Goal: Transaction & Acquisition: Purchase product/service

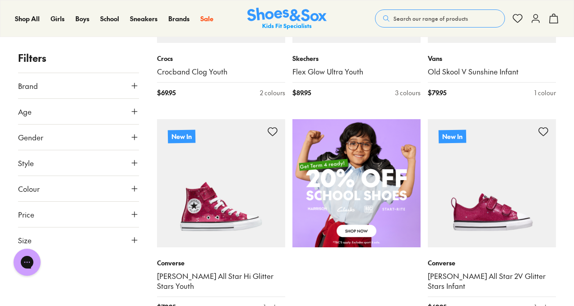
scroll to position [170, 0]
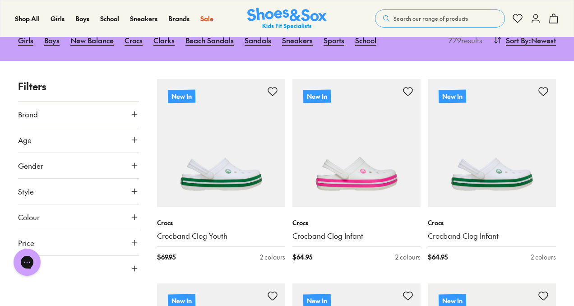
type input "***"
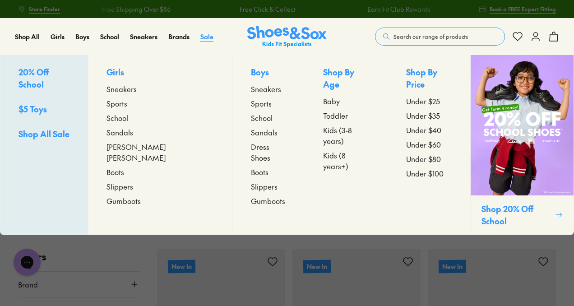
click at [205, 40] on span "Sale" at bounding box center [206, 36] width 13 height 9
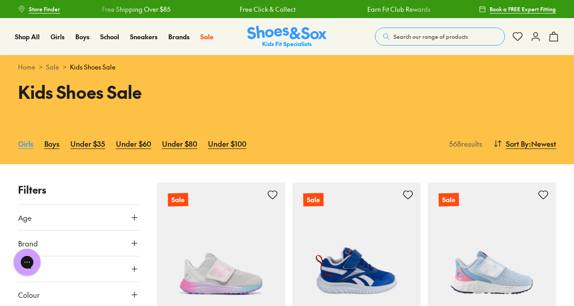
click at [28, 143] on link "Girls" at bounding box center [25, 144] width 15 height 20
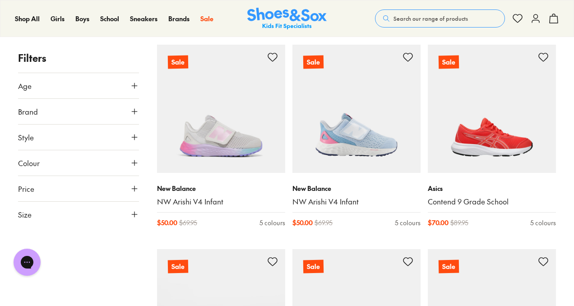
scroll to position [138, 0]
click at [131, 213] on icon at bounding box center [134, 214] width 9 height 9
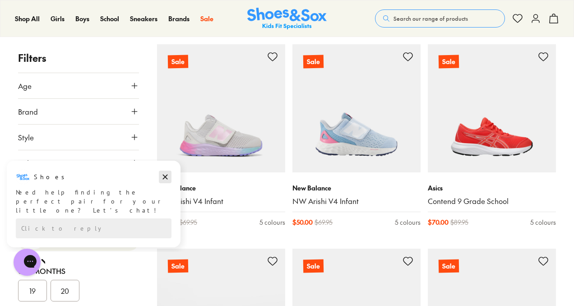
click at [167, 175] on icon "Dismiss campaign" at bounding box center [165, 177] width 5 height 5
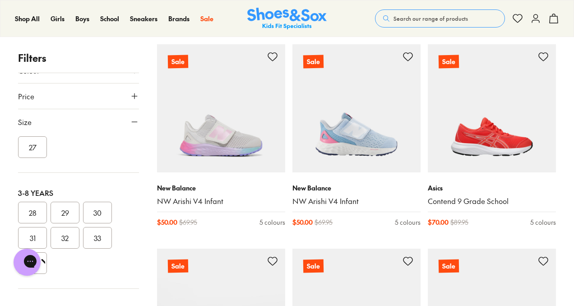
scroll to position [206, 0]
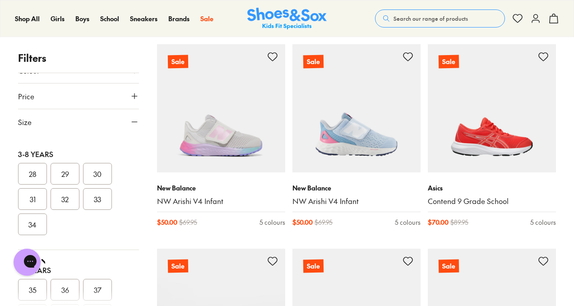
click at [98, 176] on button "30" at bounding box center [97, 174] width 29 height 22
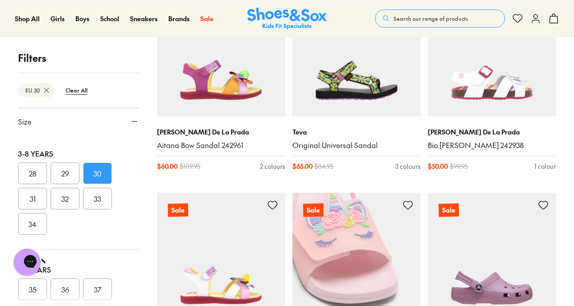
scroll to position [1758, 0]
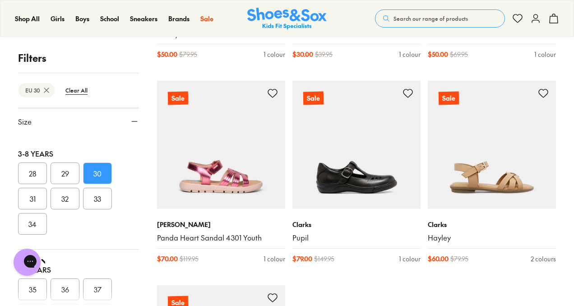
scroll to position [4192, 0]
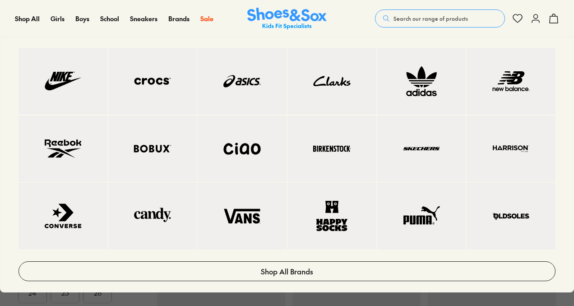
click at [338, 73] on img at bounding box center [331, 81] width 53 height 30
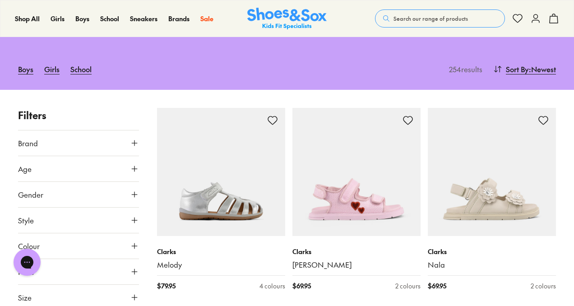
type input "***"
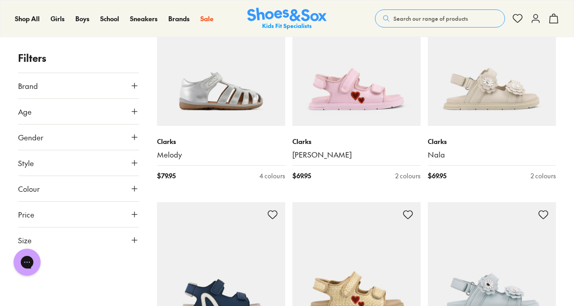
scroll to position [205, 0]
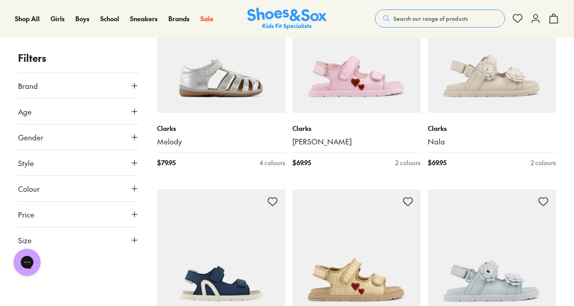
click at [132, 162] on icon at bounding box center [134, 162] width 9 height 9
